Goal: Communication & Community: Share content

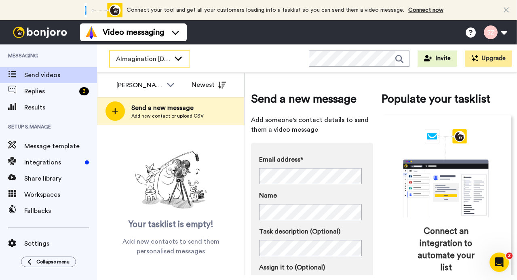
click at [179, 59] on icon at bounding box center [178, 59] width 7 height 4
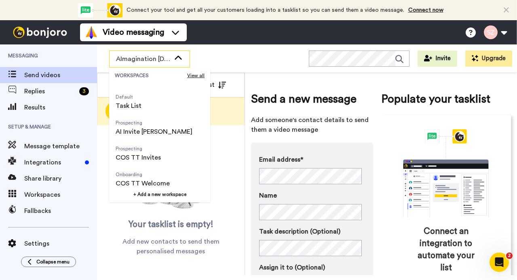
scroll to position [52, 0]
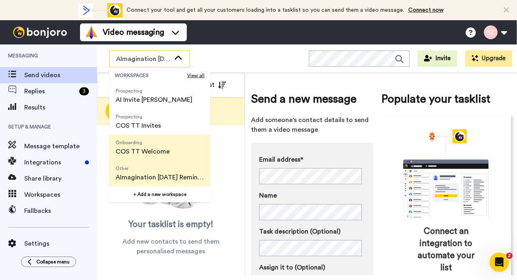
click at [181, 150] on li "Onboarding COS TT Welcome" at bounding box center [159, 148] width 101 height 26
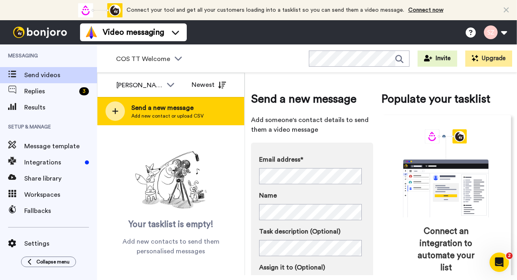
click at [168, 110] on span "Send a new message" at bounding box center [167, 108] width 72 height 10
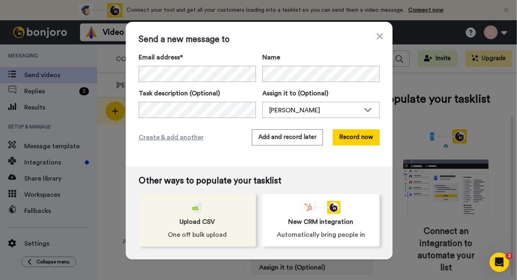
click at [205, 204] on div "Upload CSV One off bulk upload" at bounding box center [197, 220] width 117 height 53
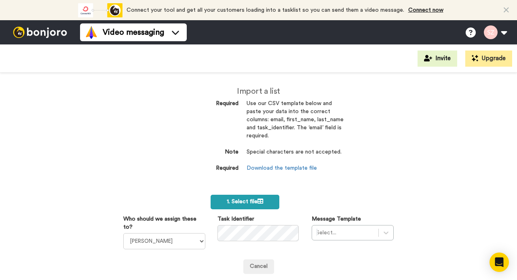
click at [241, 198] on label "1. Select file" at bounding box center [245, 202] width 69 height 15
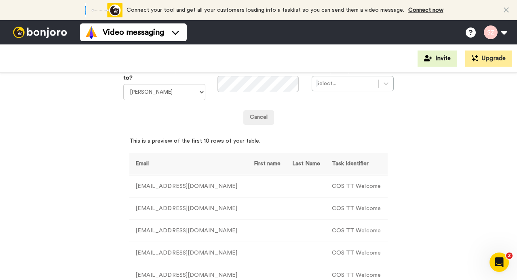
scroll to position [146, 0]
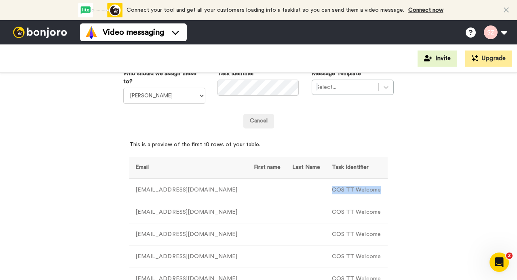
drag, startPoint x: 324, startPoint y: 189, endPoint x: 376, endPoint y: 190, distance: 51.8
click at [376, 190] on td "COS TT Welcome" at bounding box center [357, 190] width 62 height 22
copy td "COS TT Welcome"
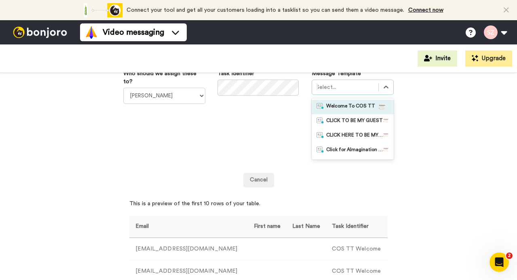
click at [389, 88] on div "Select..." at bounding box center [353, 87] width 82 height 15
click at [355, 107] on span "Welcome To COS TT" at bounding box center [350, 107] width 49 height 8
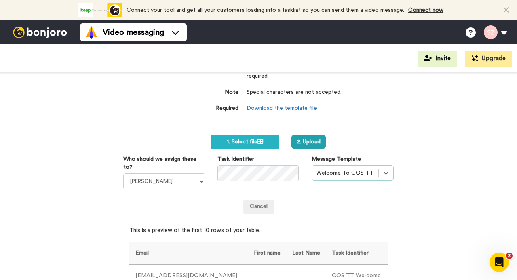
scroll to position [57, 0]
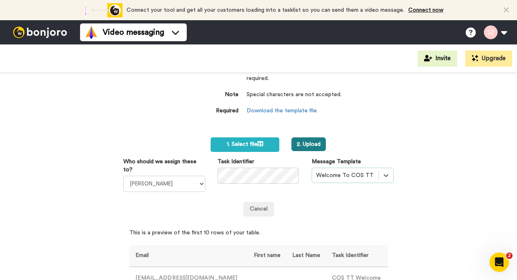
click at [315, 140] on button "2. Upload" at bounding box center [308, 144] width 34 height 14
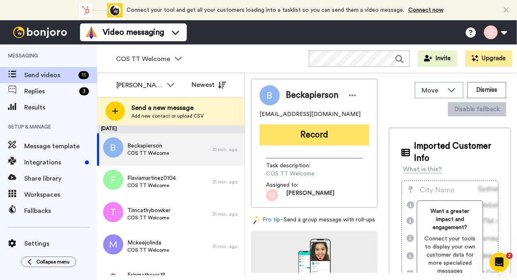
click at [291, 137] on button "Record" at bounding box center [315, 135] width 110 height 21
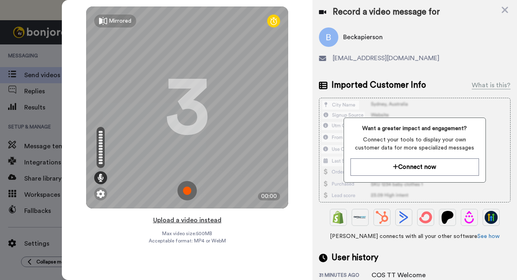
click at [207, 222] on button "Upload a video instead" at bounding box center [187, 220] width 73 height 11
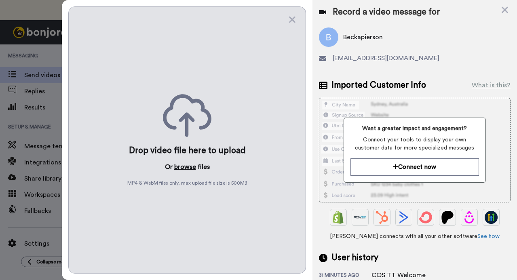
click at [185, 164] on button "browse" at bounding box center [185, 167] width 22 height 10
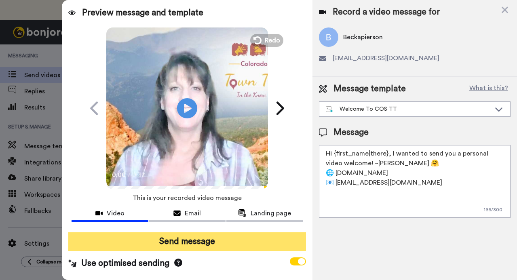
click at [180, 246] on button "Send message" at bounding box center [186, 241] width 237 height 19
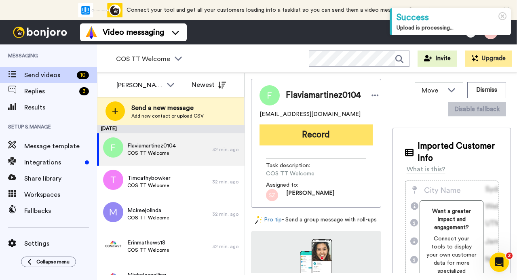
click at [294, 136] on button "Record" at bounding box center [316, 135] width 113 height 21
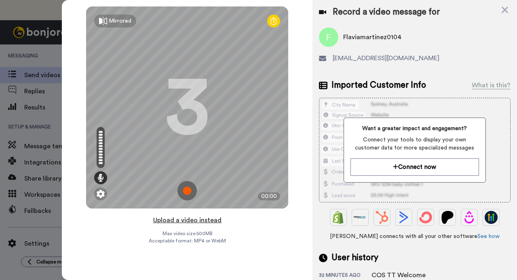
click at [193, 222] on button "Upload a video instead" at bounding box center [187, 220] width 73 height 11
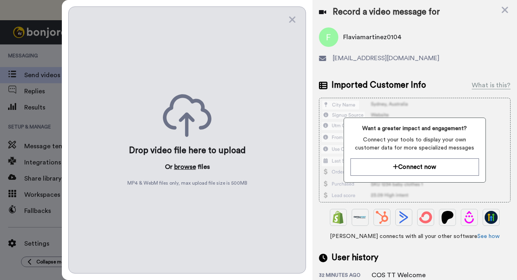
click at [185, 165] on button "browse" at bounding box center [185, 167] width 22 height 10
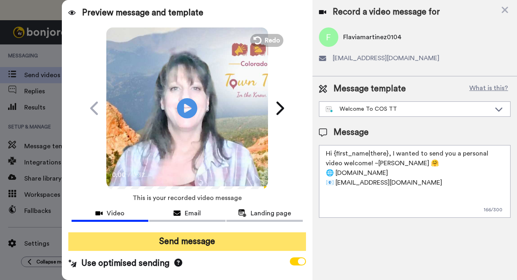
click at [179, 243] on button "Send message" at bounding box center [186, 241] width 237 height 19
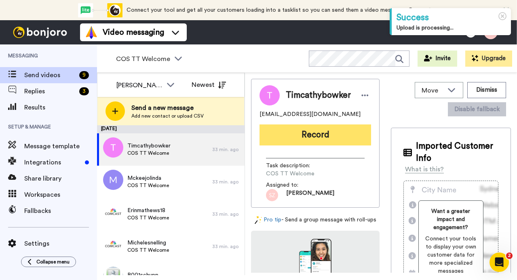
click at [287, 137] on button "Record" at bounding box center [316, 135] width 112 height 21
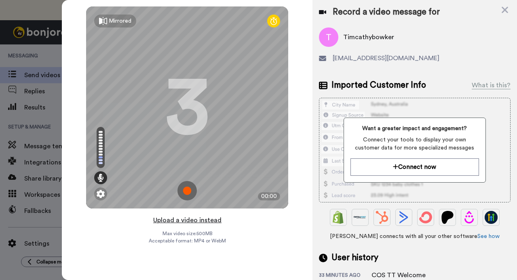
click at [201, 220] on button "Upload a video instead" at bounding box center [187, 220] width 73 height 11
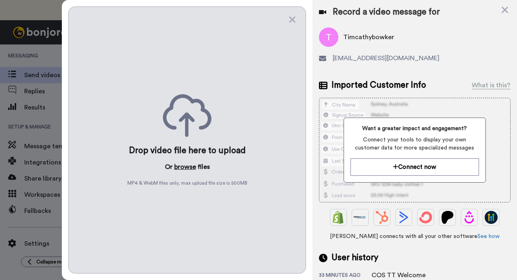
click at [184, 162] on button "browse" at bounding box center [185, 167] width 22 height 10
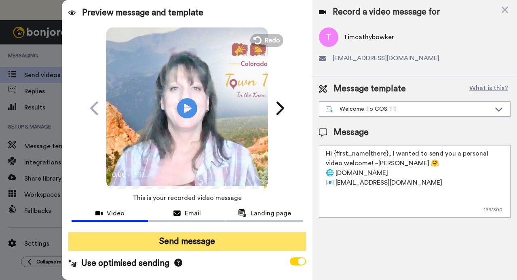
click at [184, 243] on button "Send message" at bounding box center [186, 241] width 237 height 19
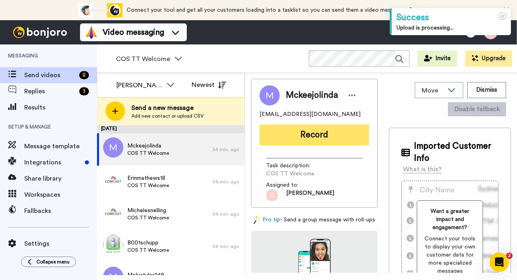
click at [291, 137] on button "Record" at bounding box center [315, 135] width 110 height 21
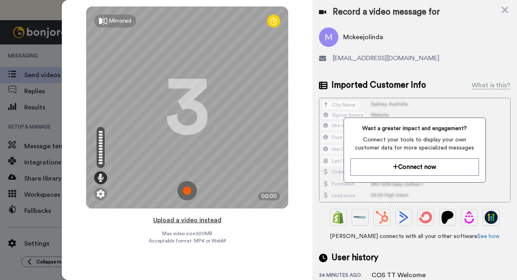
click at [196, 222] on button "Upload a video instead" at bounding box center [187, 220] width 73 height 11
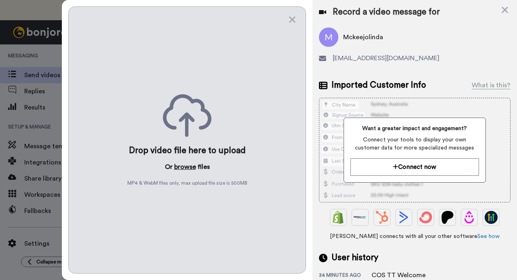
click at [186, 167] on button "browse" at bounding box center [185, 167] width 22 height 10
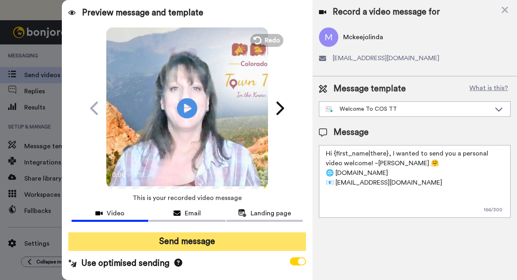
click at [135, 243] on button "Send message" at bounding box center [186, 241] width 237 height 19
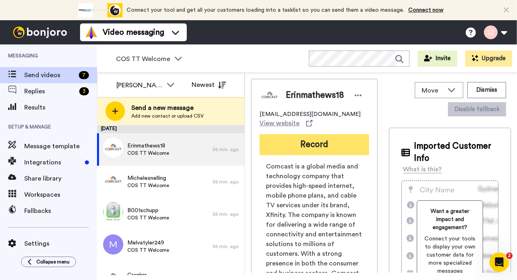
click at [299, 146] on button "Record" at bounding box center [315, 144] width 110 height 21
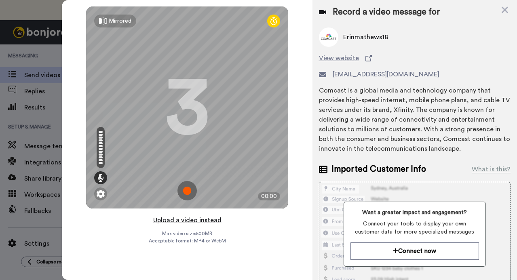
click at [197, 221] on button "Upload a video instead" at bounding box center [187, 220] width 73 height 11
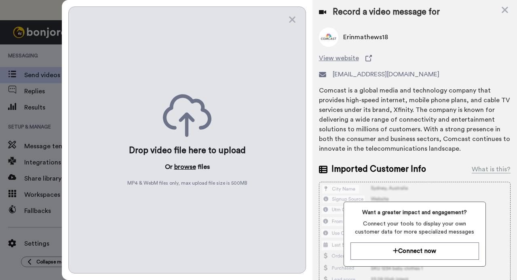
click at [183, 162] on button "browse" at bounding box center [185, 167] width 22 height 10
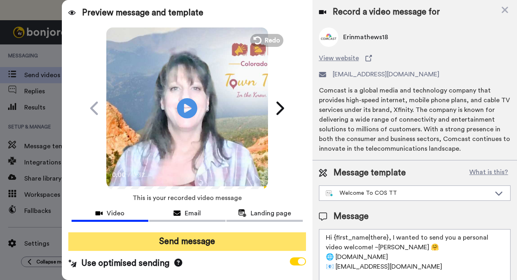
click at [186, 240] on button "Send message" at bounding box center [186, 241] width 237 height 19
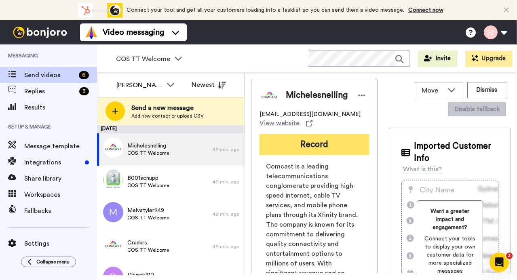
click at [317, 144] on button "Record" at bounding box center [315, 144] width 110 height 21
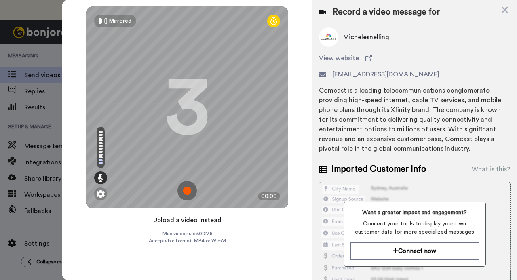
click at [201, 222] on button "Upload a video instead" at bounding box center [187, 220] width 73 height 11
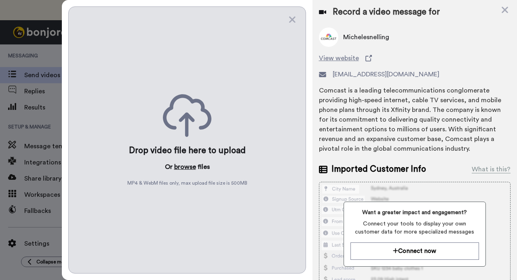
click at [182, 164] on button "browse" at bounding box center [185, 167] width 22 height 10
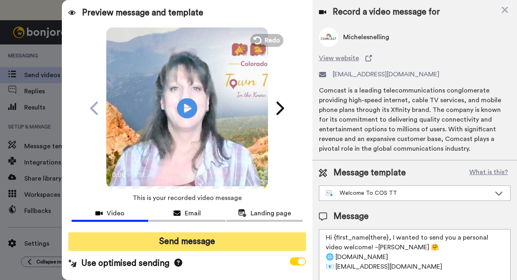
click at [190, 244] on button "Send message" at bounding box center [186, 241] width 237 height 19
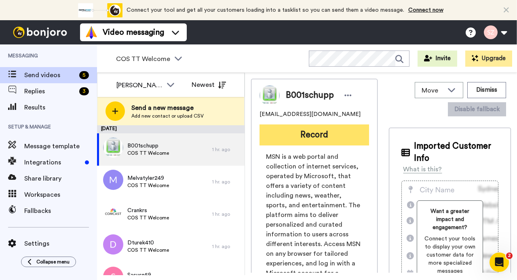
click at [283, 144] on button "Record" at bounding box center [315, 135] width 110 height 21
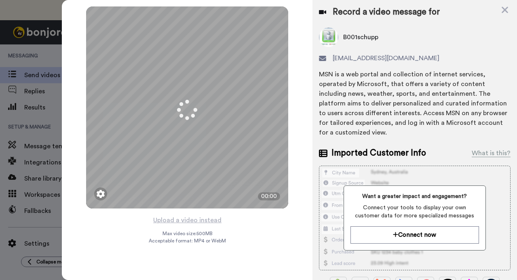
click at [206, 220] on button "Upload a video instead" at bounding box center [187, 220] width 73 height 11
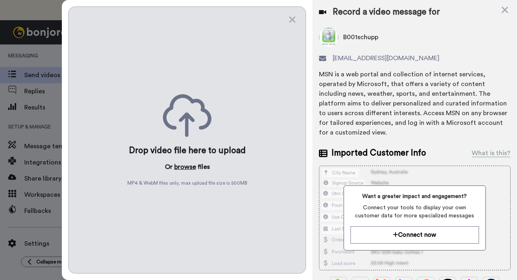
click at [188, 167] on button "browse" at bounding box center [185, 167] width 22 height 10
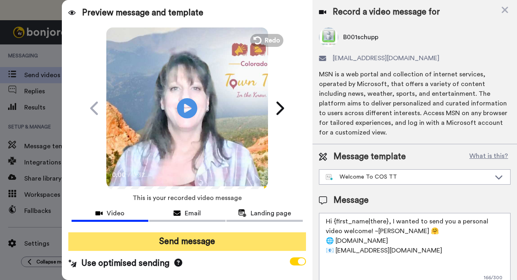
click at [185, 244] on button "Send message" at bounding box center [186, 241] width 237 height 19
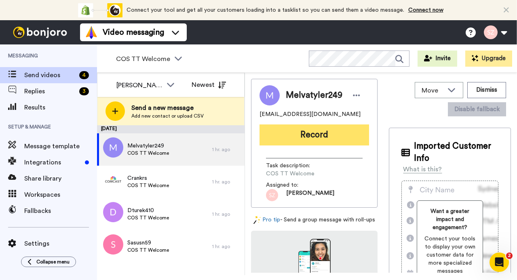
click at [331, 136] on button "Record" at bounding box center [315, 135] width 110 height 21
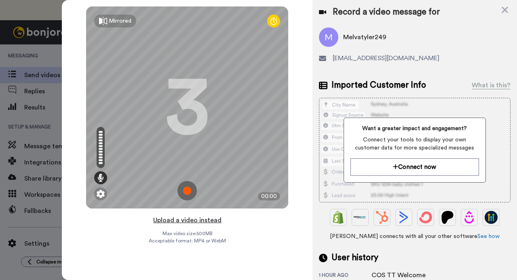
click at [205, 221] on button "Upload a video instead" at bounding box center [187, 220] width 73 height 11
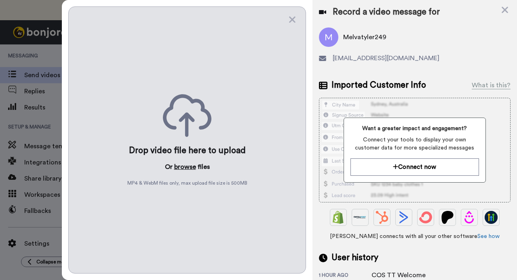
click at [186, 166] on button "browse" at bounding box center [185, 167] width 22 height 10
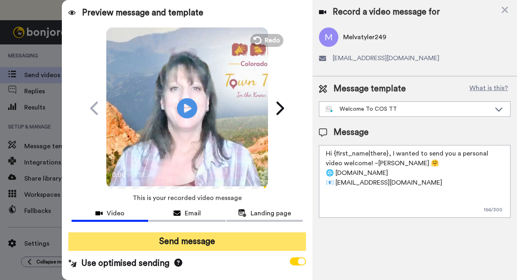
click at [196, 241] on button "Send message" at bounding box center [186, 241] width 237 height 19
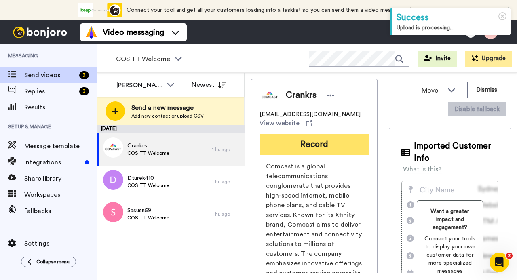
click at [306, 149] on button "Record" at bounding box center [315, 144] width 110 height 21
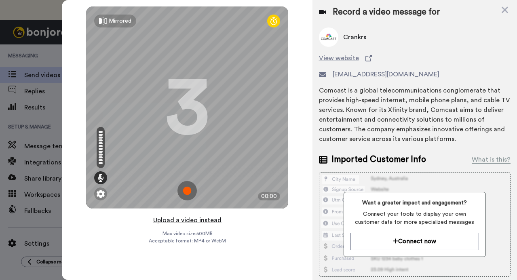
click at [205, 220] on button "Upload a video instead" at bounding box center [187, 220] width 73 height 11
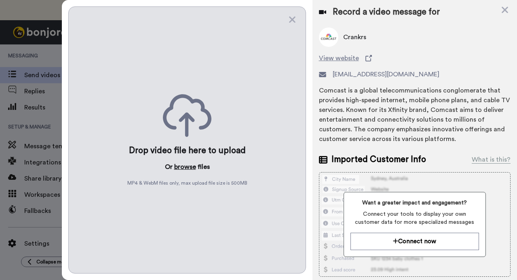
click at [189, 164] on button "browse" at bounding box center [185, 167] width 22 height 10
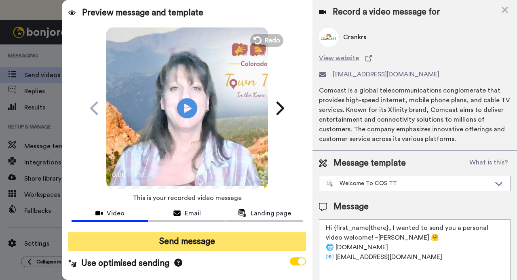
click at [197, 243] on button "Send message" at bounding box center [186, 241] width 237 height 19
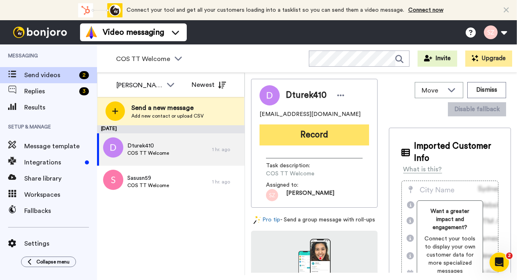
click at [335, 135] on button "Record" at bounding box center [315, 135] width 110 height 21
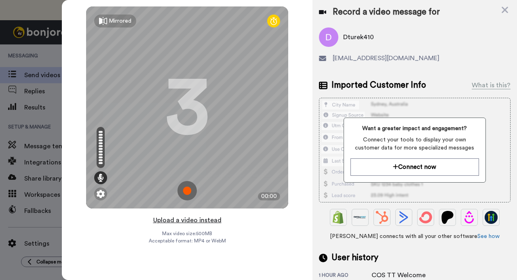
click at [183, 219] on button "Upload a video instead" at bounding box center [187, 220] width 73 height 11
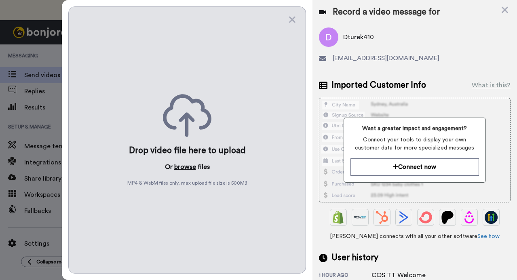
click at [184, 164] on button "browse" at bounding box center [185, 167] width 22 height 10
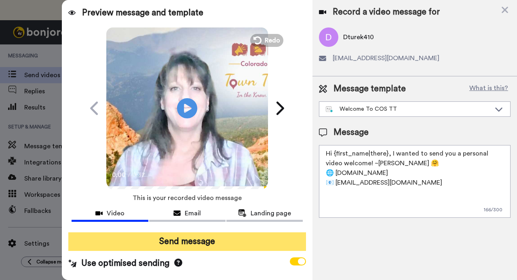
click at [185, 248] on button "Send message" at bounding box center [186, 241] width 237 height 19
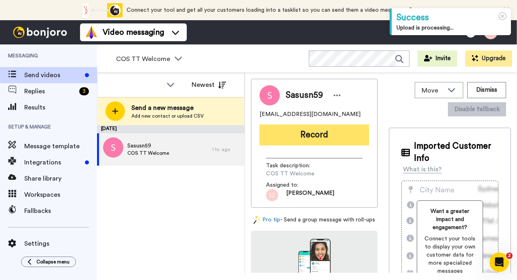
click at [297, 137] on button "Record" at bounding box center [315, 135] width 110 height 21
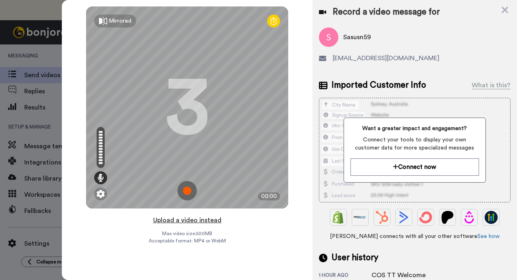
click at [191, 221] on button "Upload a video instead" at bounding box center [187, 220] width 73 height 11
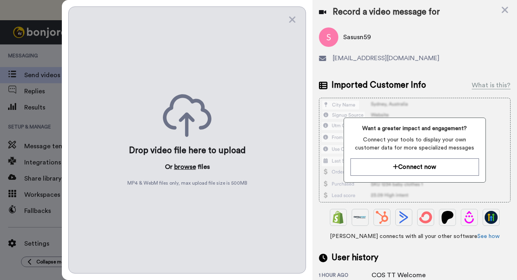
click at [189, 166] on button "browse" at bounding box center [185, 167] width 22 height 10
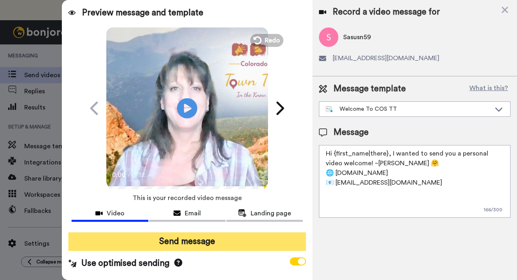
click at [201, 246] on button "Send message" at bounding box center [186, 241] width 237 height 19
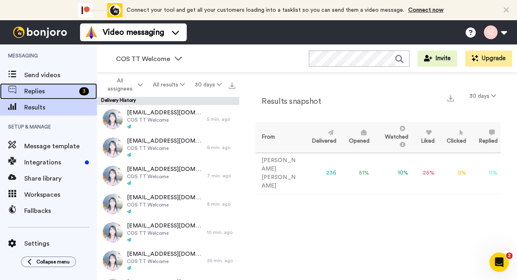
click at [46, 88] on span "Replies" at bounding box center [50, 92] width 52 height 10
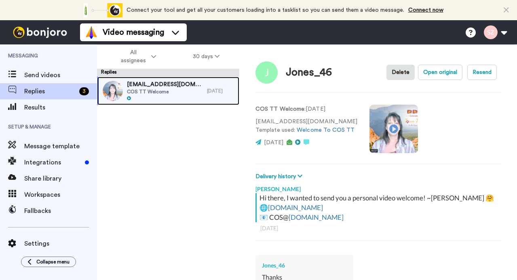
click at [209, 87] on div "[EMAIL_ADDRESS][DOMAIN_NAME] COS TT Welcome [DATE]" at bounding box center [168, 91] width 142 height 28
type textarea "x"
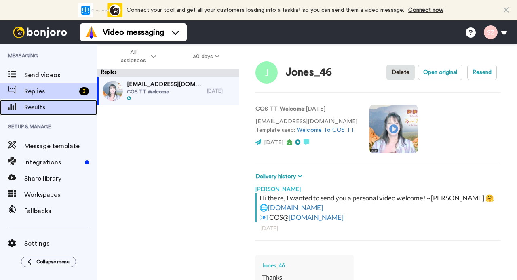
click at [53, 106] on span "Results" at bounding box center [60, 108] width 73 height 10
